Goal: Task Accomplishment & Management: Use online tool/utility

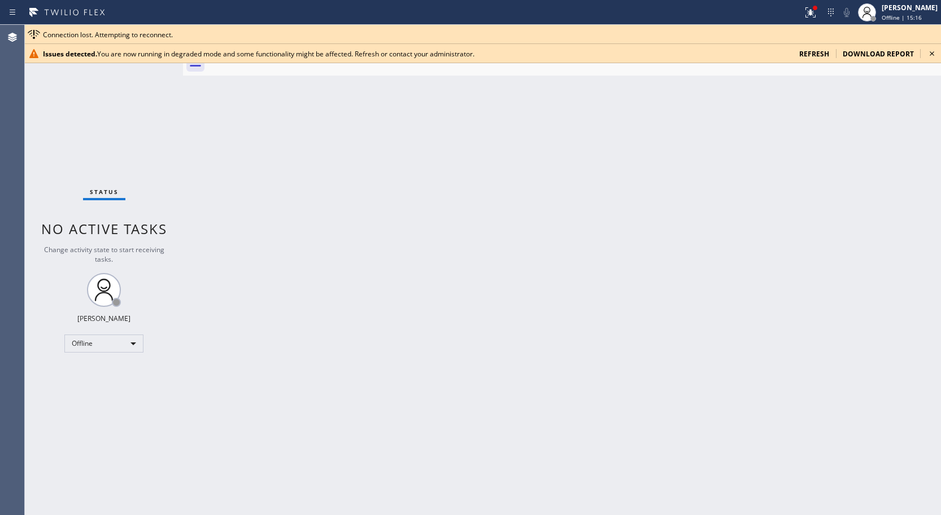
click at [821, 52] on span "refresh" at bounding box center [814, 54] width 30 height 10
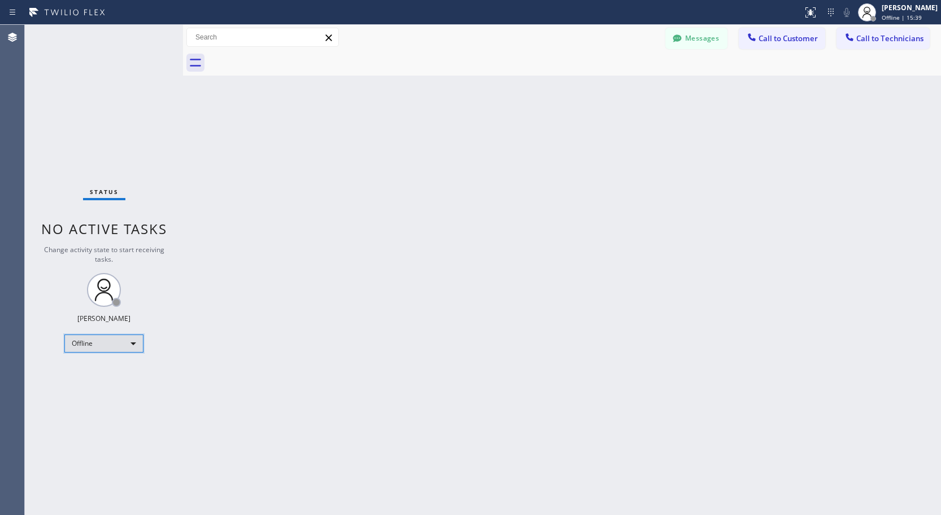
click at [80, 349] on div "Offline" at bounding box center [103, 344] width 79 height 18
click at [105, 375] on li "Available" at bounding box center [103, 374] width 77 height 14
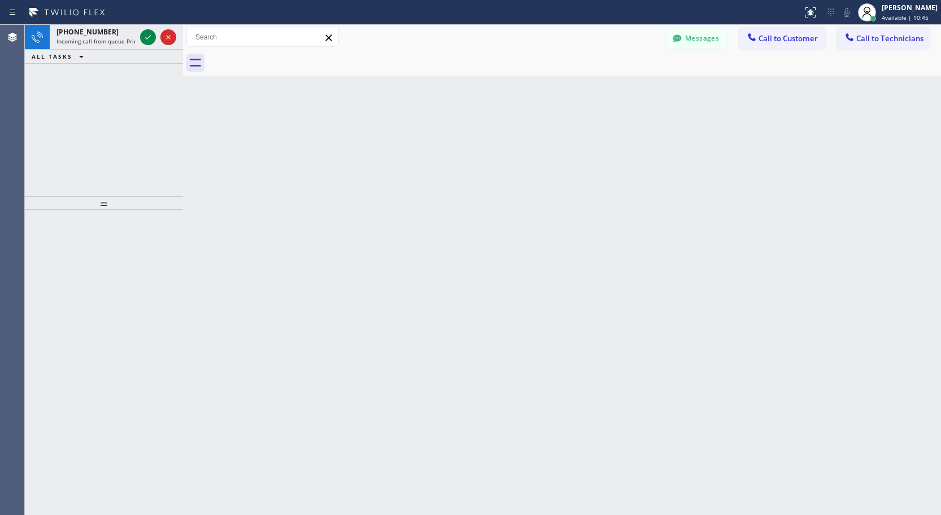
drag, startPoint x: 146, startPoint y: 40, endPoint x: 130, endPoint y: 54, distance: 21.2
click at [146, 40] on icon at bounding box center [148, 37] width 14 height 14
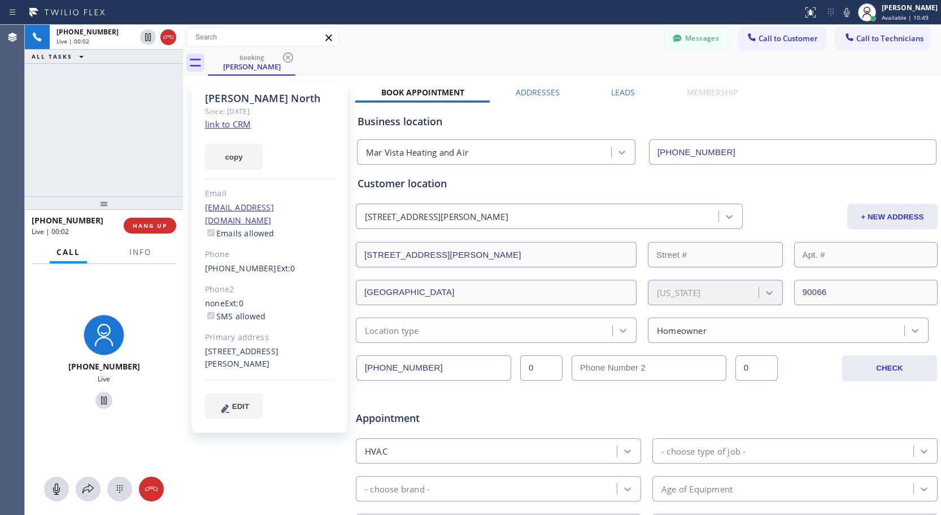
type input "[PHONE_NUMBER]"
click at [231, 122] on link "link to CRM" at bounding box center [228, 124] width 46 height 11
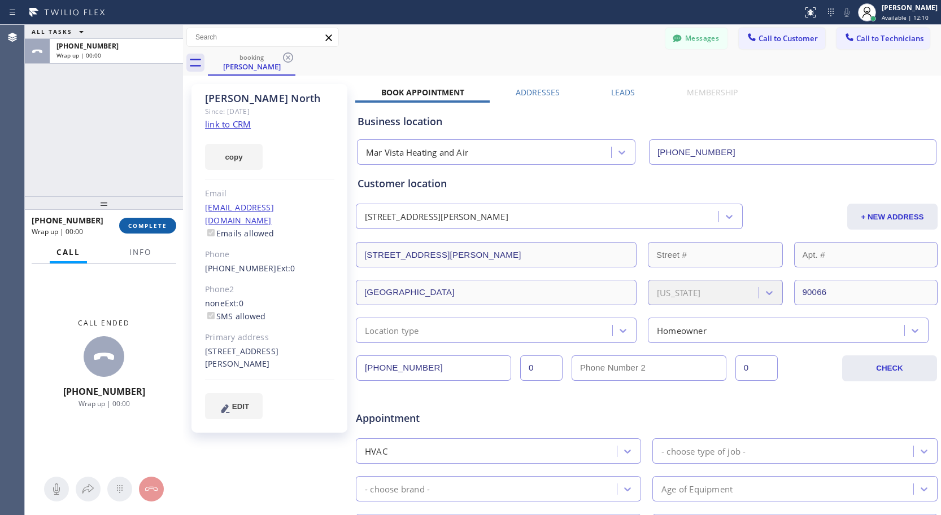
click at [152, 226] on span "COMPLETE" at bounding box center [147, 226] width 39 height 8
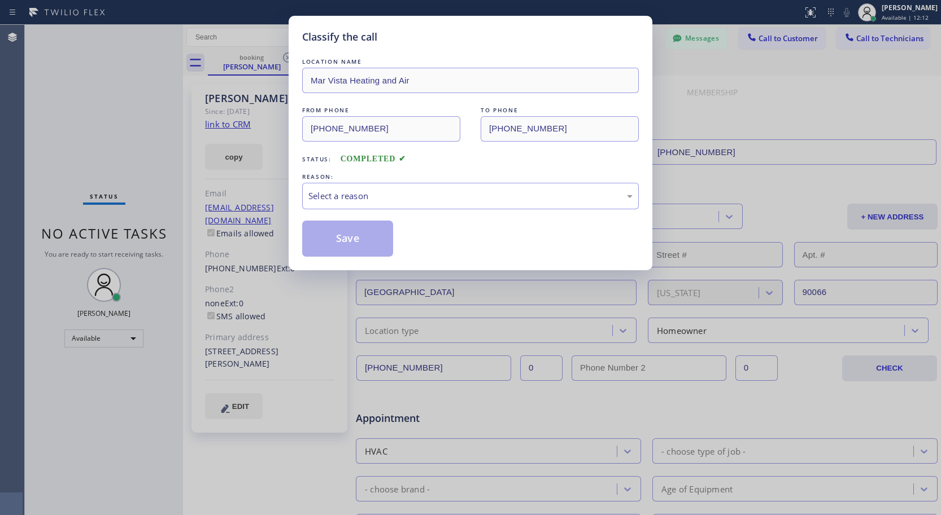
click at [378, 180] on div "REASON:" at bounding box center [470, 177] width 336 height 12
click at [386, 198] on div "Select a reason" at bounding box center [470, 196] width 324 height 13
click at [355, 246] on button "Save" at bounding box center [347, 239] width 91 height 36
